Goal: Complete application form

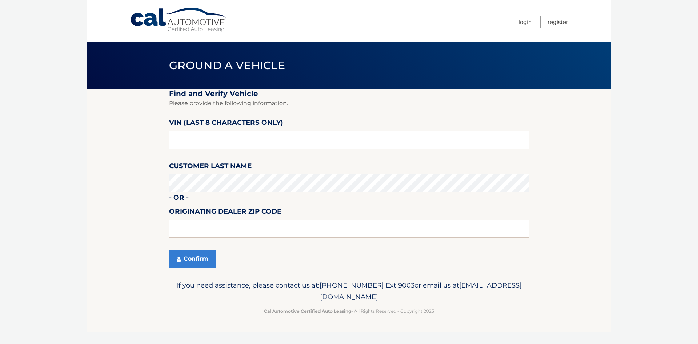
click at [218, 141] on input "text" at bounding box center [349, 140] width 360 height 18
drag, startPoint x: 217, startPoint y: 143, endPoint x: 171, endPoint y: 142, distance: 46.5
click at [171, 142] on input "text" at bounding box center [349, 140] width 360 height 18
drag, startPoint x: 211, startPoint y: 140, endPoint x: 156, endPoint y: 145, distance: 54.7
click at [156, 145] on section "Find and Verify Vehicle Please provide the following information. VIN (last 8 c…" at bounding box center [348, 182] width 523 height 187
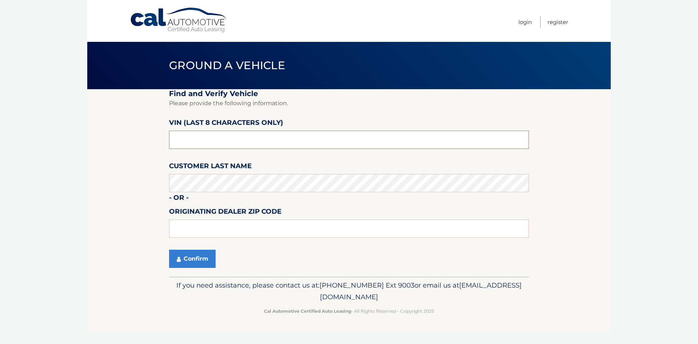
type input "ZACNJDE1"
click at [197, 258] on button "Confirm" at bounding box center [192, 258] width 47 height 18
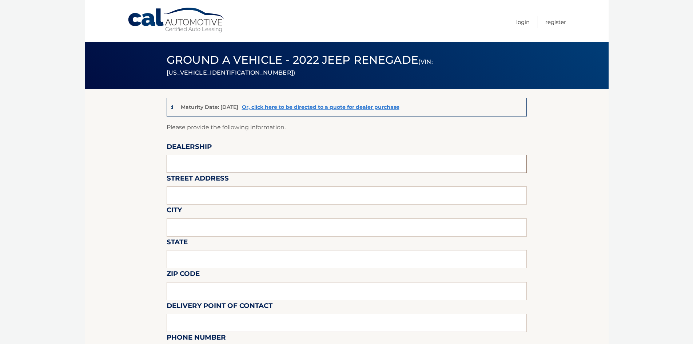
click at [245, 168] on input "text" at bounding box center [346, 163] width 360 height 18
type input "NAPLES CDJR"
click at [258, 198] on input "text" at bounding box center [346, 195] width 360 height 18
type input "6381 AIRPORT PULLING RD N"
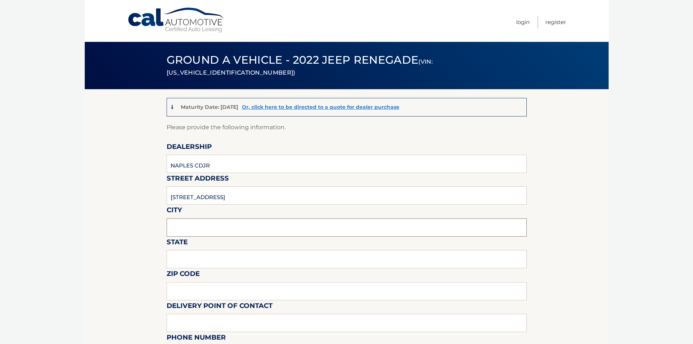
type input "NAPLES"
type input "FL"
type input "34109"
type input "David Landi"
type input "2395942100"
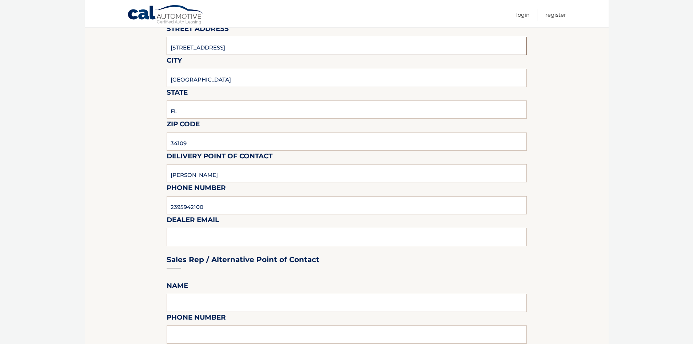
scroll to position [218, 0]
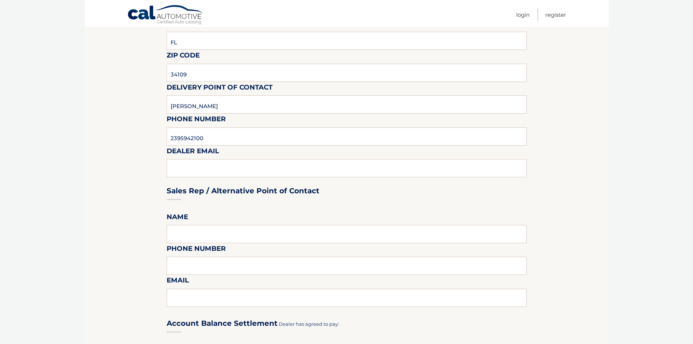
click at [213, 173] on div "Sales Rep / Alternative Point of Contact" at bounding box center [346, 176] width 360 height 51
click at [213, 168] on div "Sales Rep / Alternative Point of Contact" at bounding box center [346, 176] width 360 height 51
click at [280, 167] on div "Sales Rep / Alternative Point of Contact" at bounding box center [346, 176] width 360 height 51
click at [277, 168] on div "Sales Rep / Alternative Point of Contact" at bounding box center [346, 176] width 360 height 51
click at [276, 168] on div "Sales Rep / Alternative Point of Contact" at bounding box center [346, 176] width 360 height 51
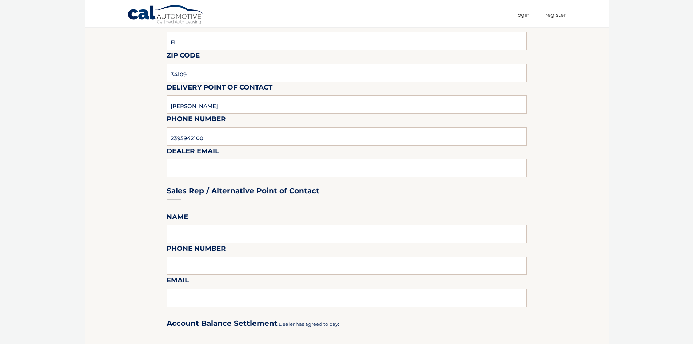
click at [295, 163] on div "Sales Rep / Alternative Point of Contact" at bounding box center [346, 176] width 360 height 51
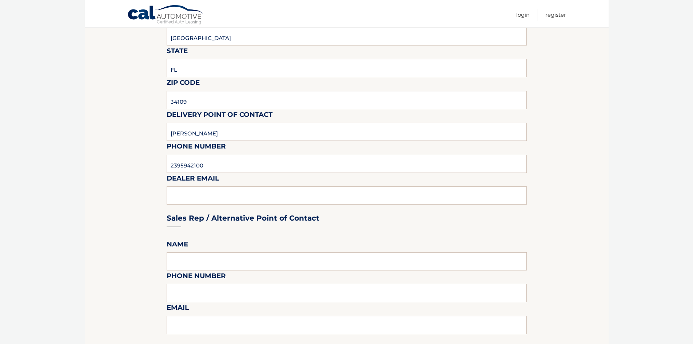
scroll to position [254, 0]
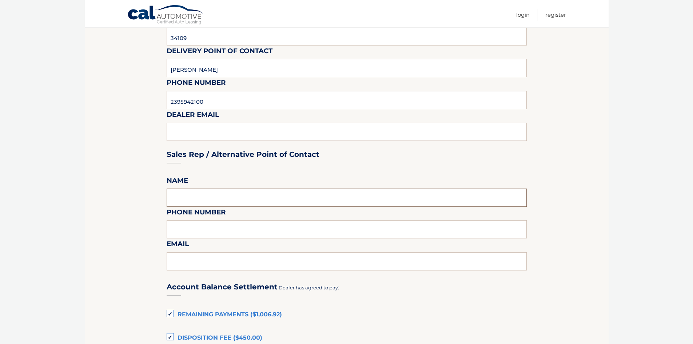
click at [191, 194] on input "text" at bounding box center [346, 197] width 360 height 18
click at [198, 135] on div "Sales Rep / Alternative Point of Contact" at bounding box center [346, 140] width 360 height 51
click at [198, 132] on div "Sales Rep / Alternative Point of Contact" at bounding box center [346, 140] width 360 height 51
click at [198, 131] on div "Sales Rep / Alternative Point of Contact" at bounding box center [346, 140] width 360 height 51
click at [273, 154] on h3 "Sales Rep / Alternative Point of Contact" at bounding box center [242, 154] width 153 height 9
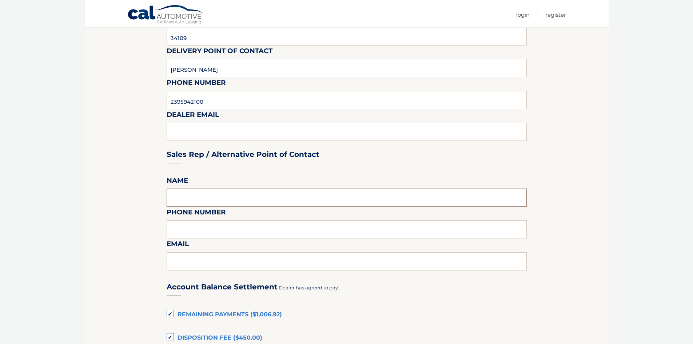
click at [235, 198] on input "text" at bounding box center [346, 197] width 360 height 18
type input "David Landi"
type input "2395942100"
click at [234, 260] on input "text" at bounding box center [346, 261] width 360 height 18
type input "dlandi@naplesdodge.com"
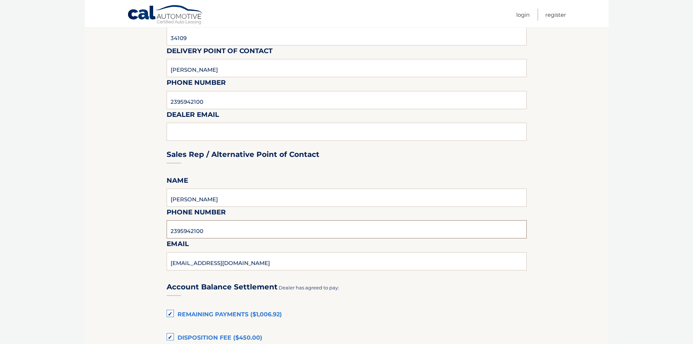
drag, startPoint x: 213, startPoint y: 234, endPoint x: 181, endPoint y: 230, distance: 31.8
click at [181, 230] on input "2395942100" at bounding box center [346, 229] width 360 height 18
type input "2394043866"
click at [577, 184] on section "Maturity Date: 12/21/2025 Or, click here to be directed to a quote for dealer p…" at bounding box center [346, 233] width 523 height 796
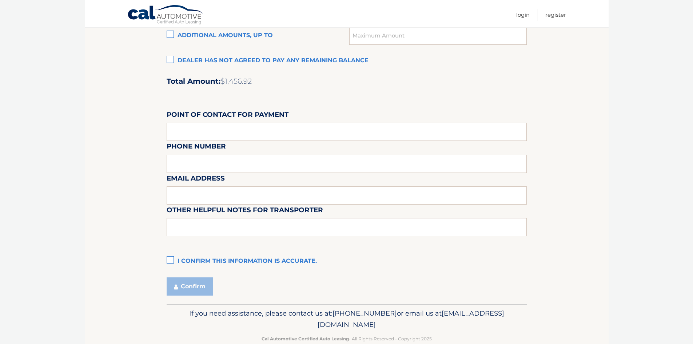
scroll to position [597, 0]
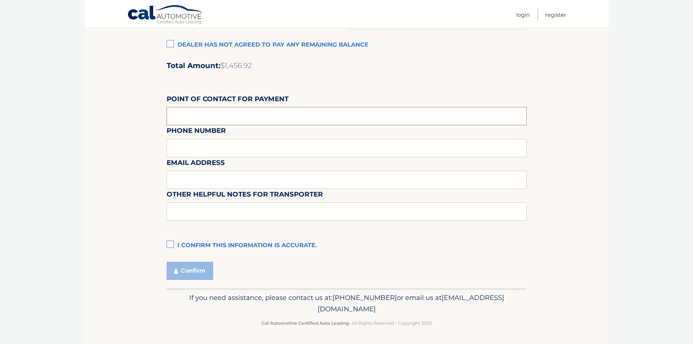
click at [221, 115] on input "text" at bounding box center [346, 116] width 360 height 18
type input "Michael Lawson"
click at [236, 150] on div "Email Address" at bounding box center [346, 141] width 360 height 32
click at [236, 147] on div "Email Address" at bounding box center [346, 141] width 360 height 32
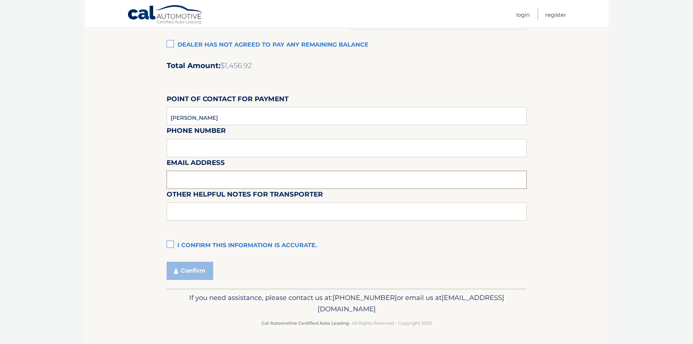
click at [238, 173] on input "text" at bounding box center [346, 179] width 360 height 18
type input "mlawson@naplesdodge.com"
click at [242, 149] on div "Email Address mlawson@naplesdodge.com" at bounding box center [346, 141] width 360 height 32
click at [173, 244] on label "I confirm this information is accurate." at bounding box center [346, 245] width 360 height 15
click at [0, 0] on input "I confirm this information is accurate." at bounding box center [0, 0] width 0 height 0
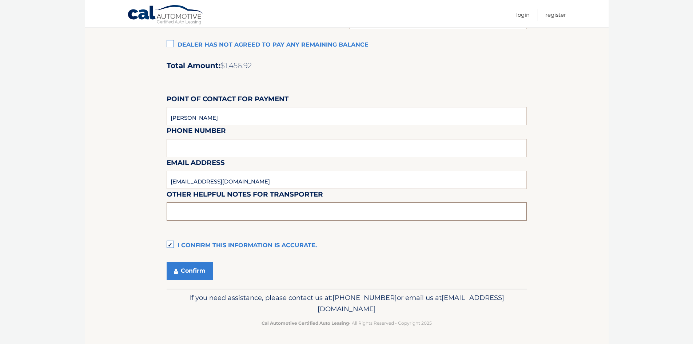
click at [328, 209] on input "text" at bounding box center [346, 211] width 360 height 18
click at [194, 273] on button "Confirm" at bounding box center [189, 270] width 47 height 18
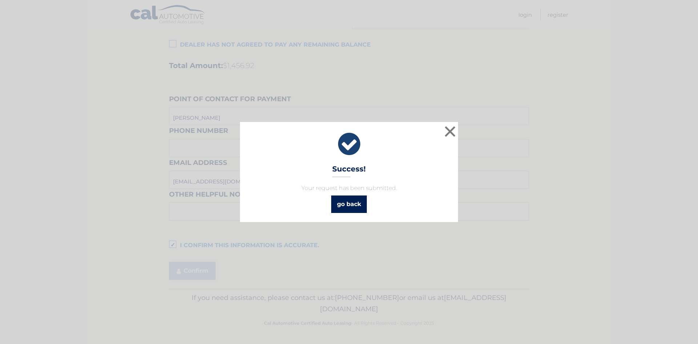
click at [355, 204] on link "go back" at bounding box center [349, 203] width 36 height 17
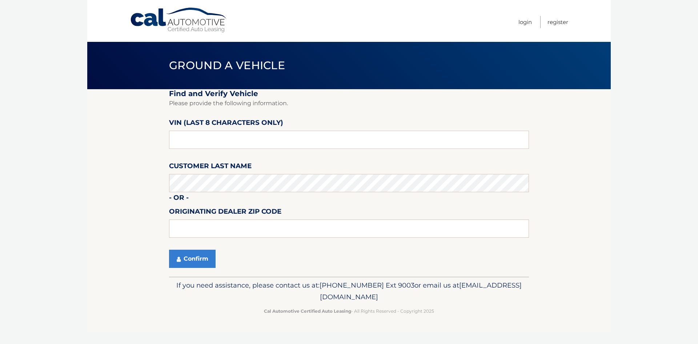
click at [188, 14] on link "Cal Automotive" at bounding box center [179, 20] width 98 height 26
paste input "4556SBro"
type input "4*******"
click at [196, 256] on button "Confirm" at bounding box center [192, 258] width 47 height 18
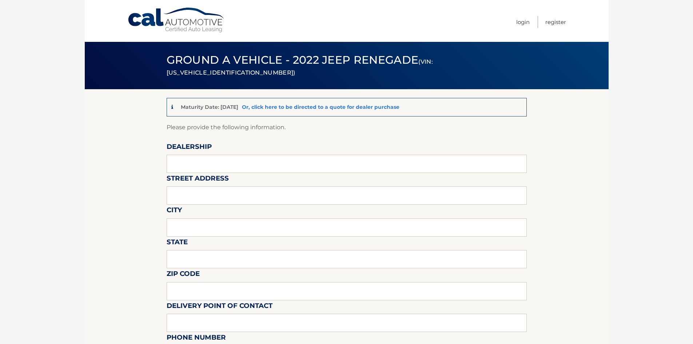
click at [282, 106] on link "Or, click here to be directed to a quote for dealer purchase" at bounding box center [320, 107] width 157 height 7
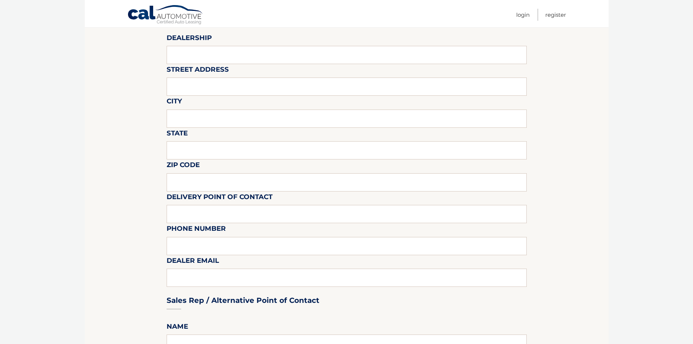
scroll to position [109, 0]
click at [244, 57] on input "text" at bounding box center [346, 54] width 360 height 18
type input "NAPLES CDJR"
click at [234, 86] on input "text" at bounding box center [346, 86] width 360 height 18
type input "6381 AIRPORT PULLING RD N"
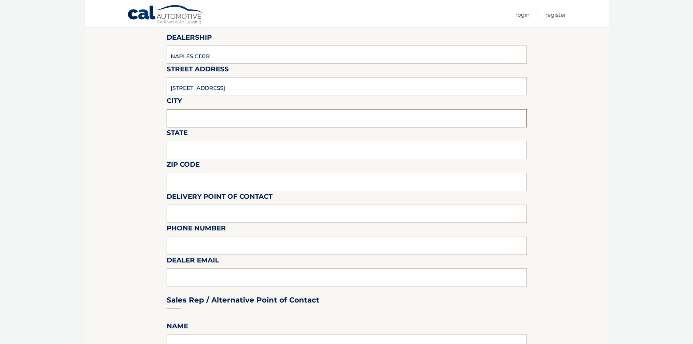
type input "NAPLES"
type input "FL"
type input "34109"
type input "David Landi"
type input "2395942100"
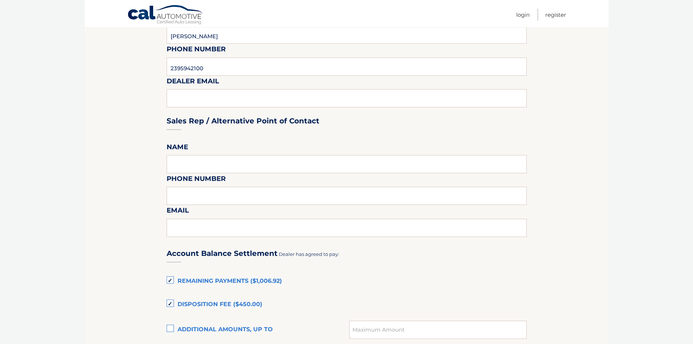
scroll to position [291, 0]
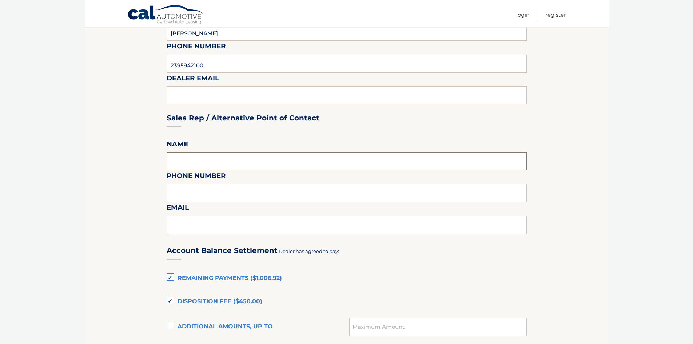
click at [222, 156] on input "text" at bounding box center [346, 161] width 360 height 18
type input "DAVID LANDI"
type input "2394043866"
type input "dlandi@naplesdodge.com"
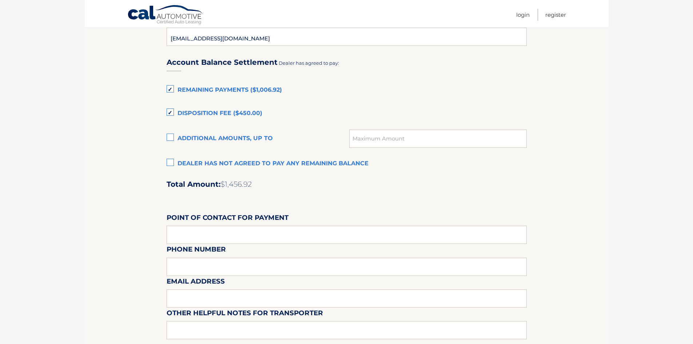
scroll to position [545, 0]
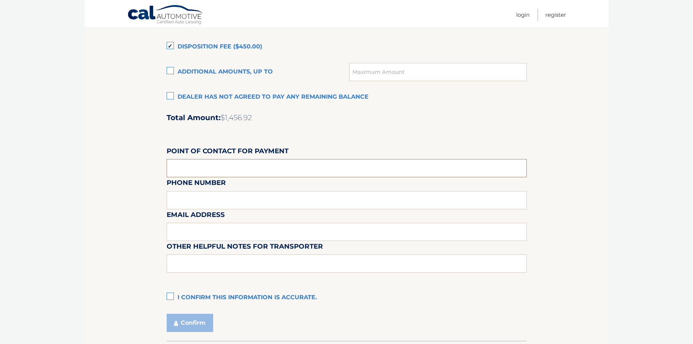
click at [223, 168] on input "text" at bounding box center [346, 168] width 360 height 18
type input "Michael Lawson"
click at [211, 203] on div "Email Address" at bounding box center [346, 193] width 360 height 32
click at [224, 232] on input "text" at bounding box center [346, 231] width 360 height 18
type input "mlawson@naplesdodge.com"
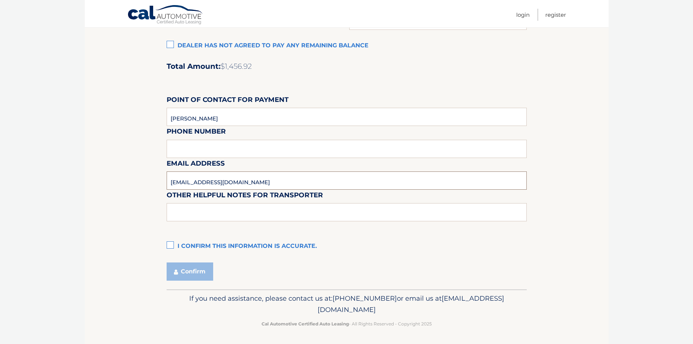
scroll to position [597, 0]
drag, startPoint x: 170, startPoint y: 243, endPoint x: 181, endPoint y: 237, distance: 12.5
click at [171, 243] on label "I confirm this information is accurate." at bounding box center [346, 245] width 360 height 15
click at [0, 0] on input "I confirm this information is accurate." at bounding box center [0, 0] width 0 height 0
click at [196, 274] on button "Confirm" at bounding box center [189, 270] width 47 height 18
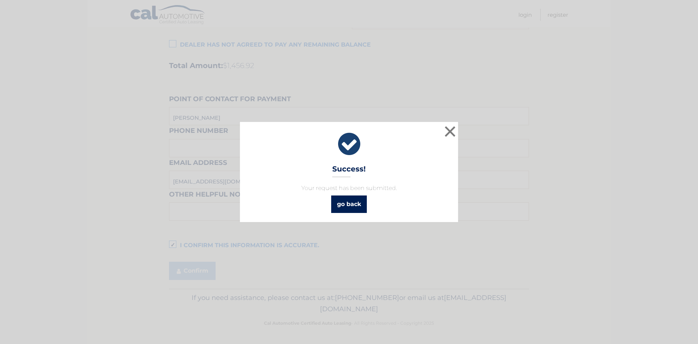
click at [342, 208] on link "go back" at bounding box center [349, 203] width 36 height 17
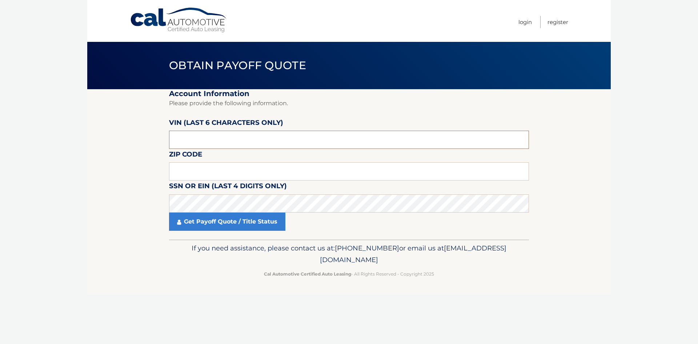
click at [253, 144] on input "text" at bounding box center [349, 140] width 360 height 18
drag, startPoint x: 196, startPoint y: 137, endPoint x: 339, endPoint y: 174, distance: 147.1
click at [339, 174] on input "text" at bounding box center [349, 171] width 360 height 18
click at [340, 177] on input "text" at bounding box center [349, 171] width 360 height 18
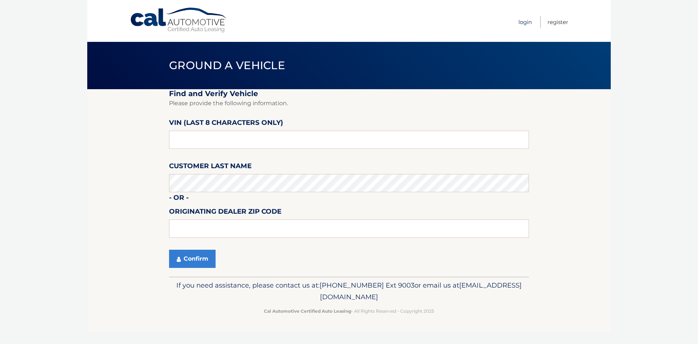
click at [524, 25] on link "Login" at bounding box center [524, 22] width 13 height 12
